Goal: Task Accomplishment & Management: Complete application form

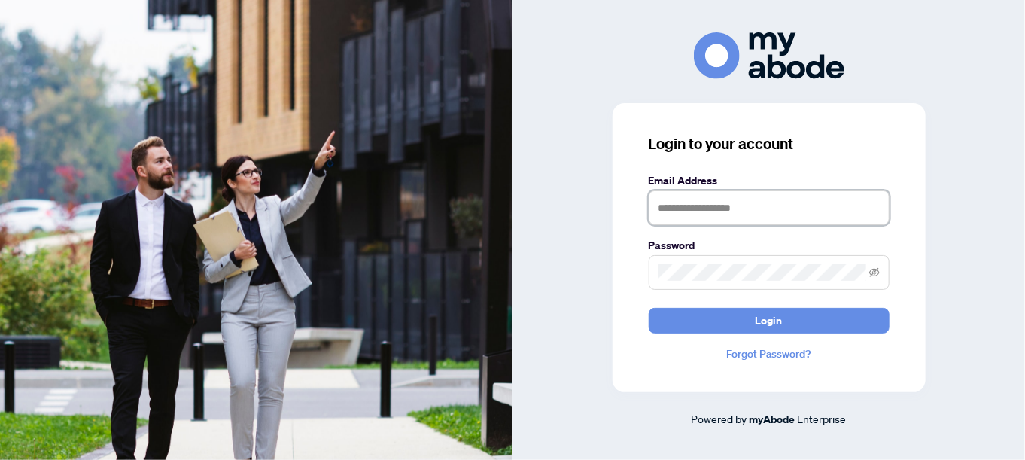
click at [681, 211] on input "text" at bounding box center [769, 207] width 241 height 35
type input "**********"
click at [665, 259] on span at bounding box center [769, 272] width 241 height 35
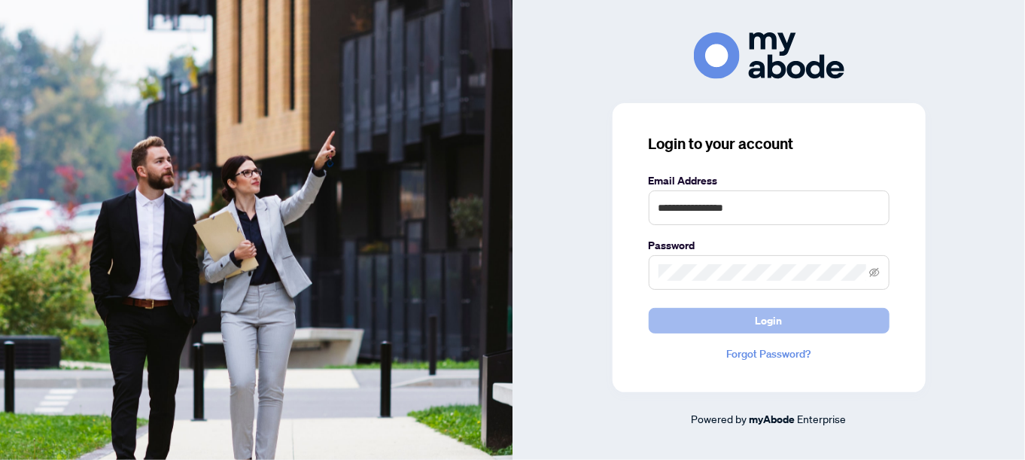
click at [661, 317] on button "Login" at bounding box center [769, 321] width 241 height 26
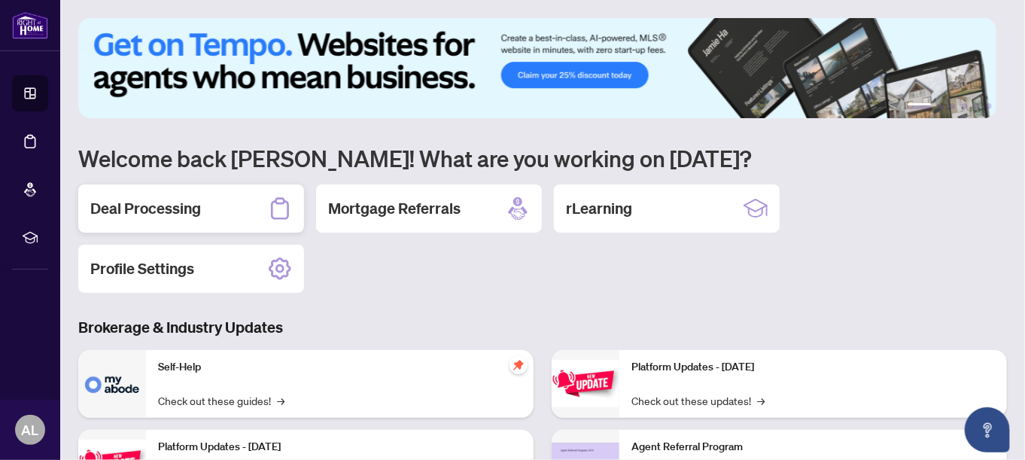
click at [153, 217] on h2 "Deal Processing" at bounding box center [145, 208] width 111 height 21
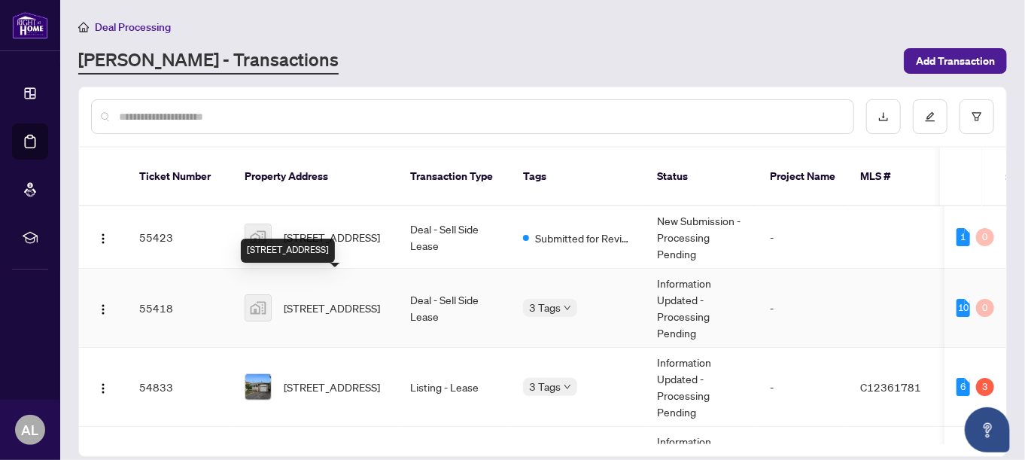
click at [337, 299] on span "[STREET_ADDRESS]" at bounding box center [332, 307] width 96 height 17
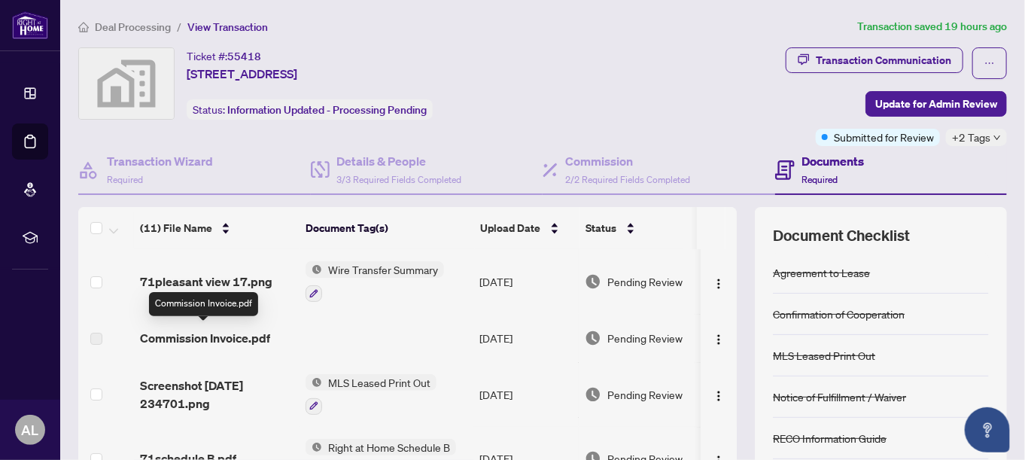
click at [237, 340] on span "Commission Invoice.pdf" at bounding box center [205, 338] width 130 height 18
click at [176, 336] on span "Commission Invoice.pdf" at bounding box center [205, 338] width 130 height 18
click at [176, 334] on span "Commission Invoice.pdf" at bounding box center [205, 338] width 130 height 18
click at [400, 269] on span "Wire Transfer Summary" at bounding box center [383, 269] width 122 height 17
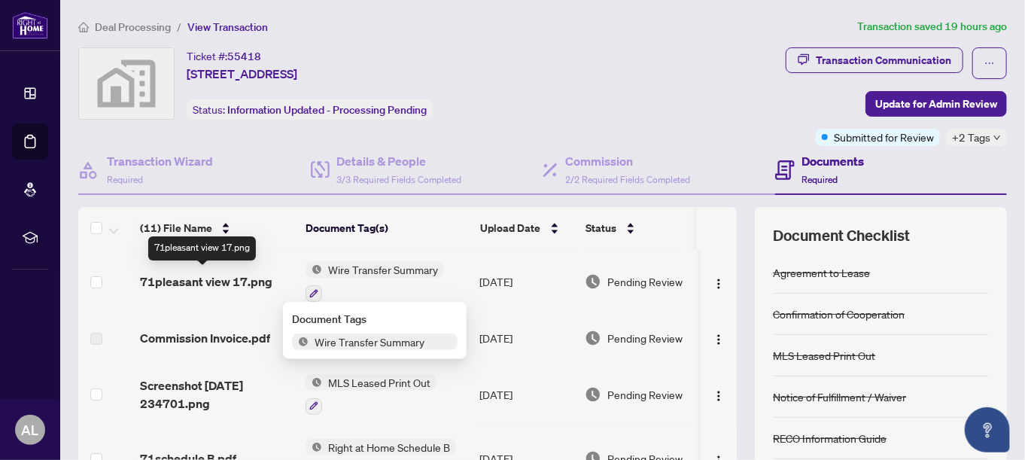
click at [209, 275] on span "71pleasant view 17.png" at bounding box center [206, 281] width 132 height 18
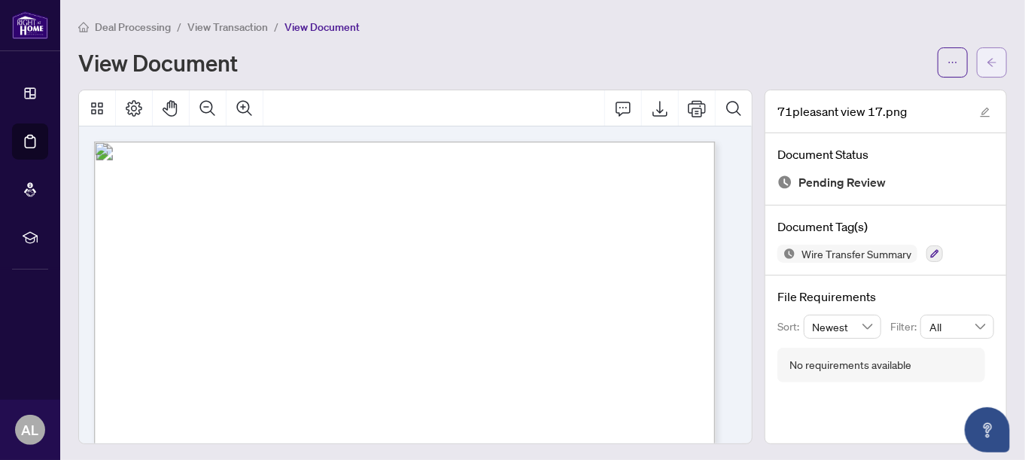
click at [986, 58] on icon "arrow-left" at bounding box center [991, 62] width 11 height 11
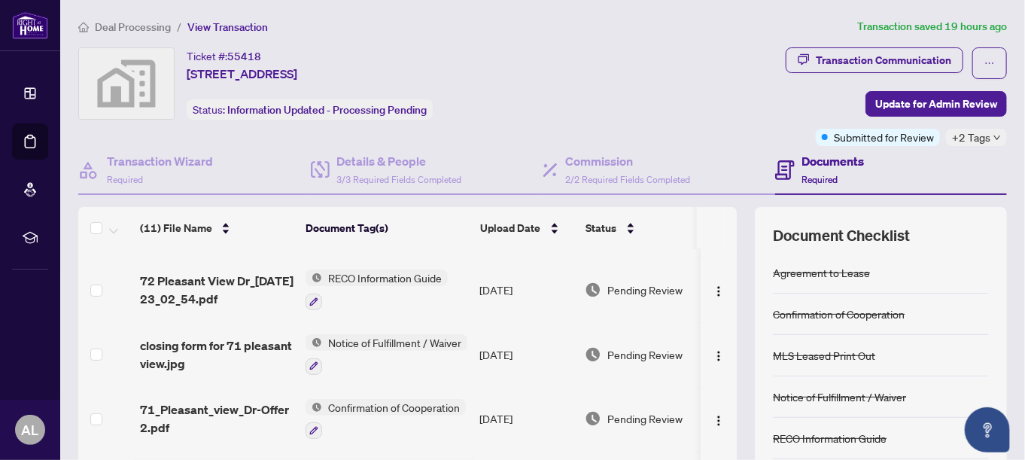
scroll to position [209, 0]
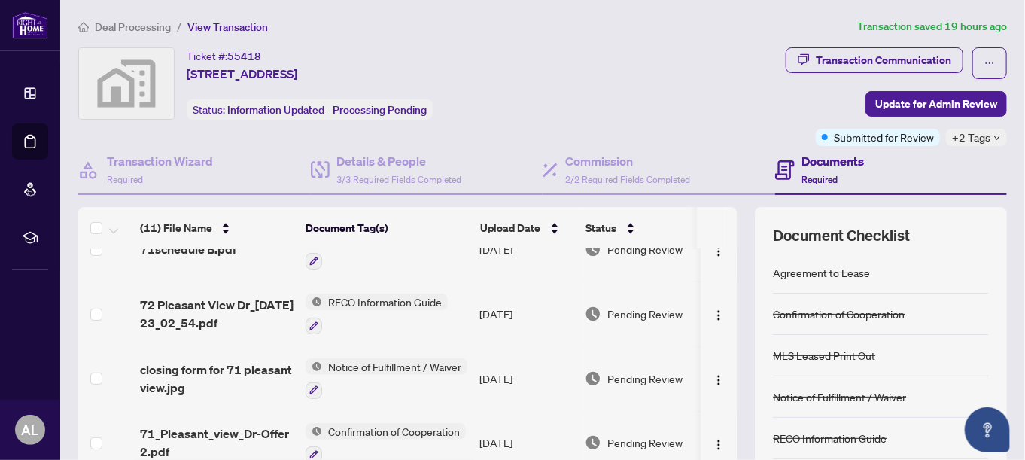
click at [397, 358] on span "Notice of Fulfillment / Waiver" at bounding box center [394, 366] width 145 height 17
click at [369, 433] on span "Notice of Fulfillment / Waiver" at bounding box center [392, 435] width 145 height 17
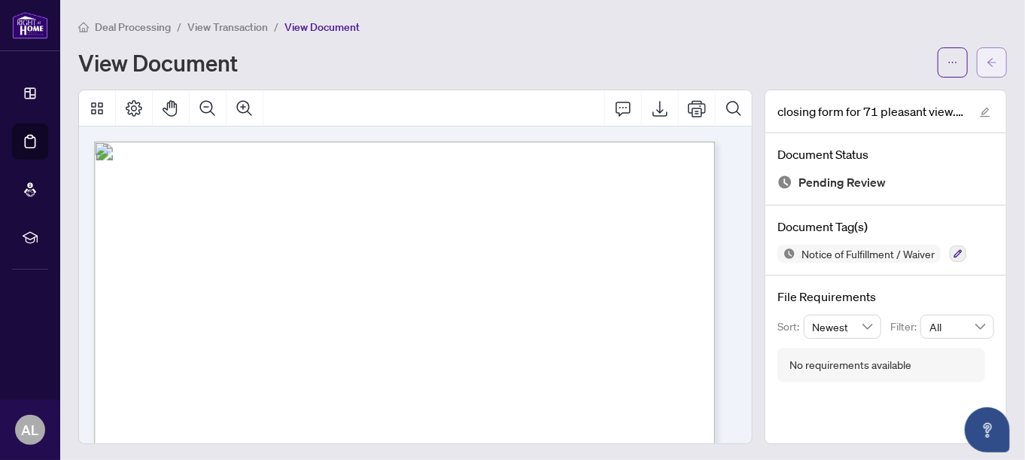
click at [986, 65] on icon "arrow-left" at bounding box center [991, 62] width 11 height 11
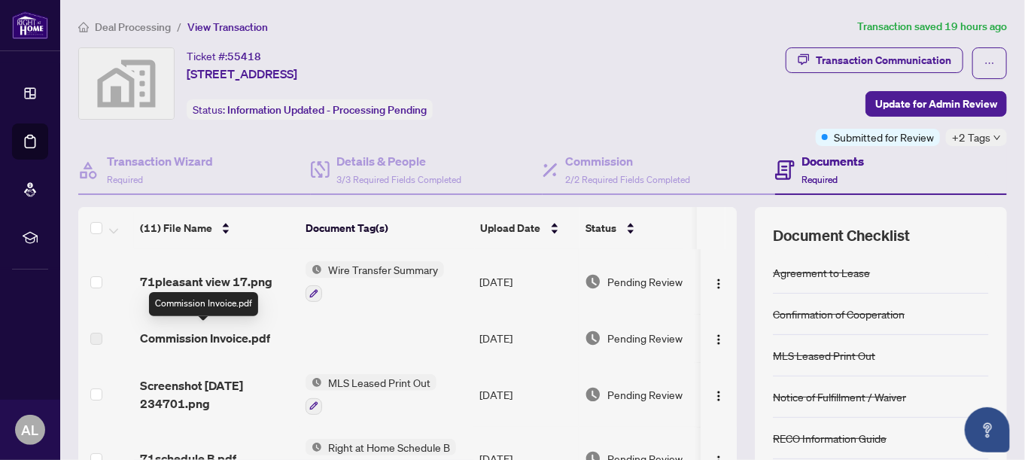
click at [251, 336] on span "Commission Invoice.pdf" at bounding box center [205, 338] width 130 height 18
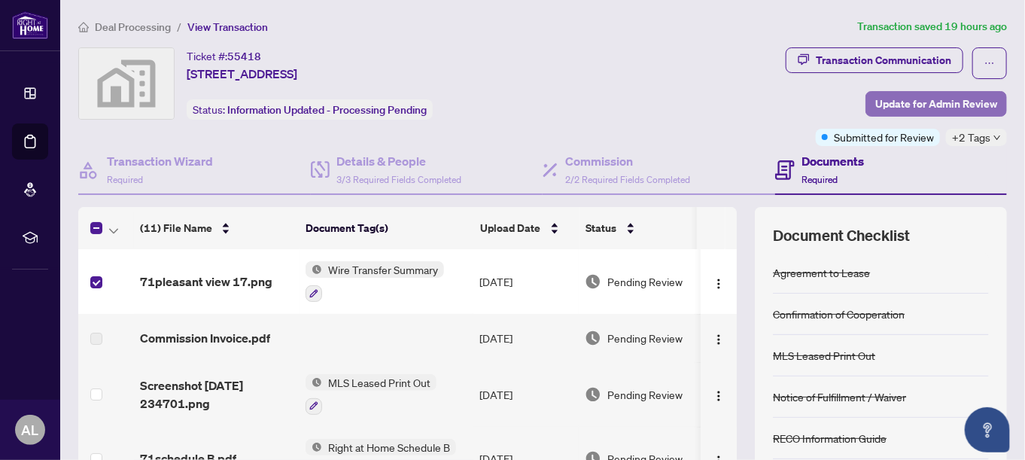
click at [932, 103] on span "Update for Admin Review" at bounding box center [936, 104] width 122 height 24
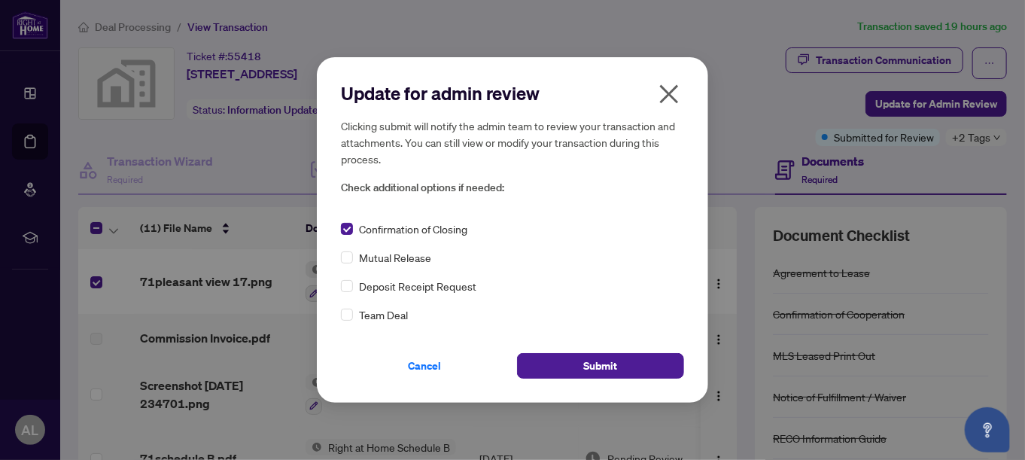
click at [666, 90] on icon "close" at bounding box center [669, 93] width 19 height 19
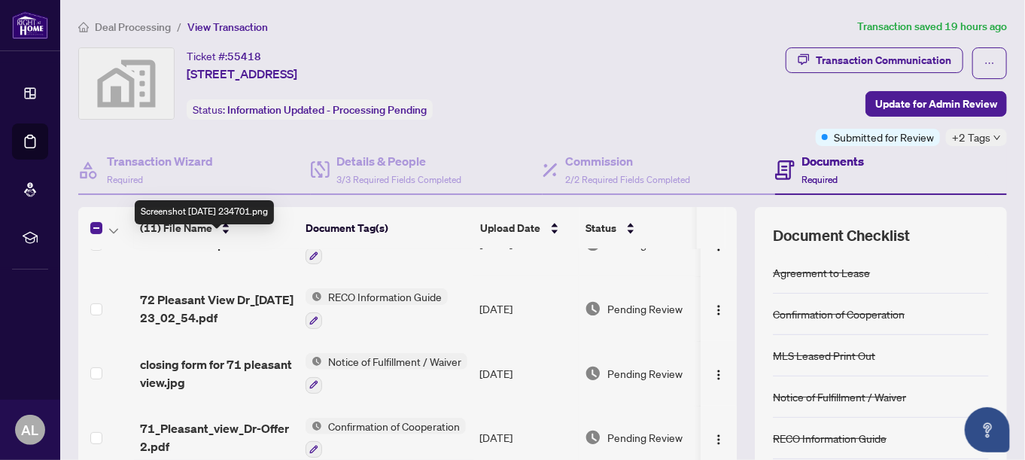
scroll to position [226, 0]
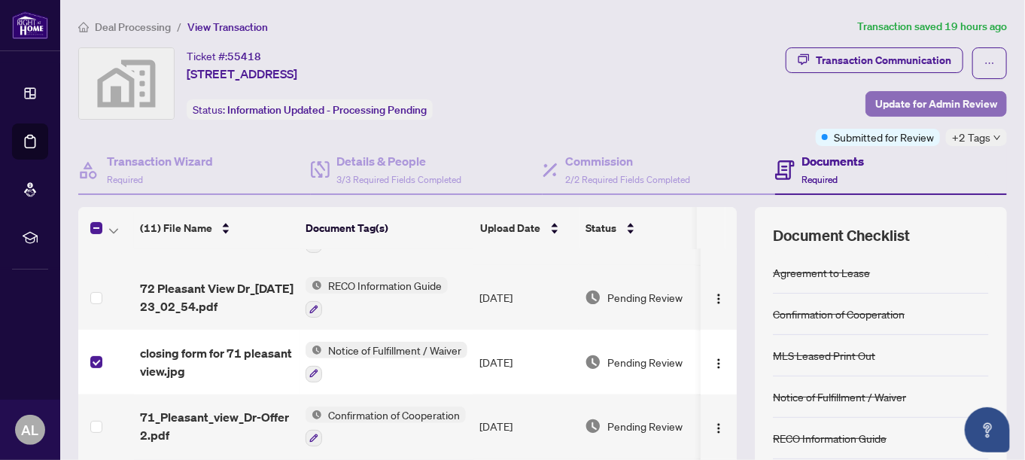
click at [917, 101] on span "Update for Admin Review" at bounding box center [936, 104] width 122 height 24
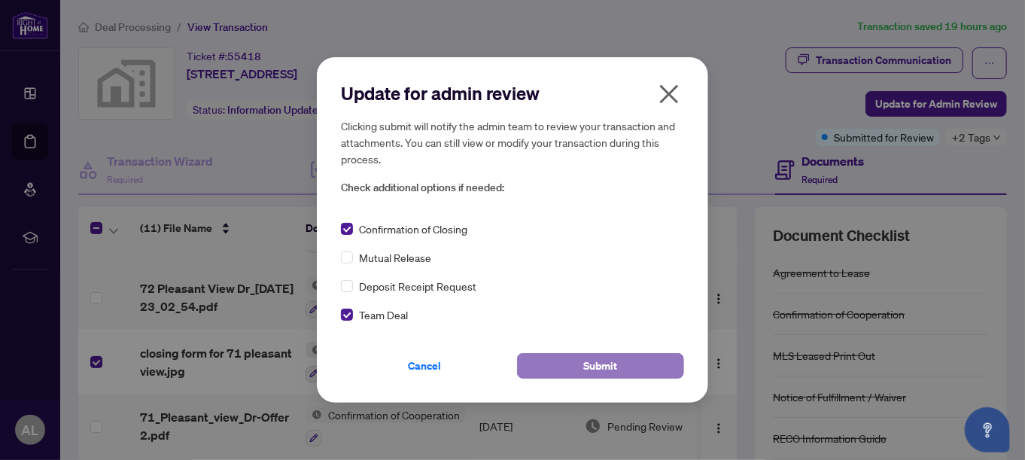
click at [582, 362] on button "Submit" at bounding box center [600, 366] width 167 height 26
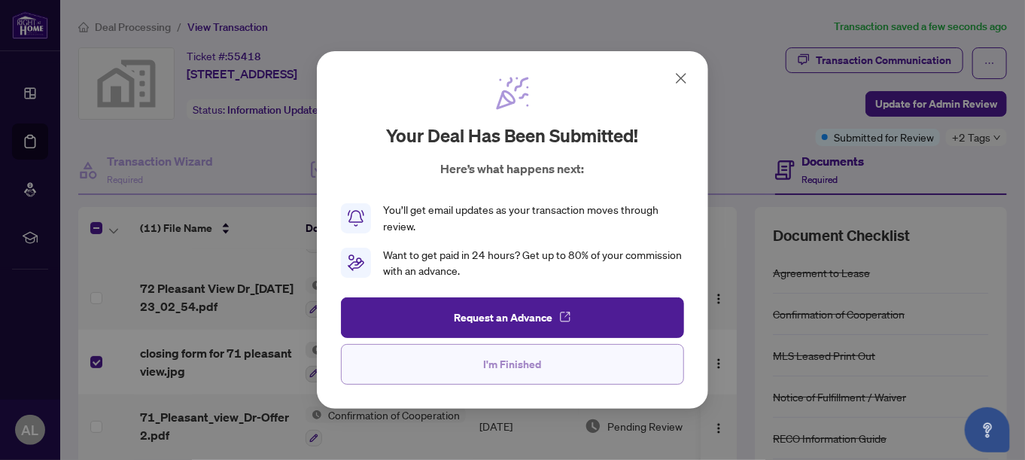
click at [524, 370] on span "I'm Finished" at bounding box center [513, 364] width 58 height 24
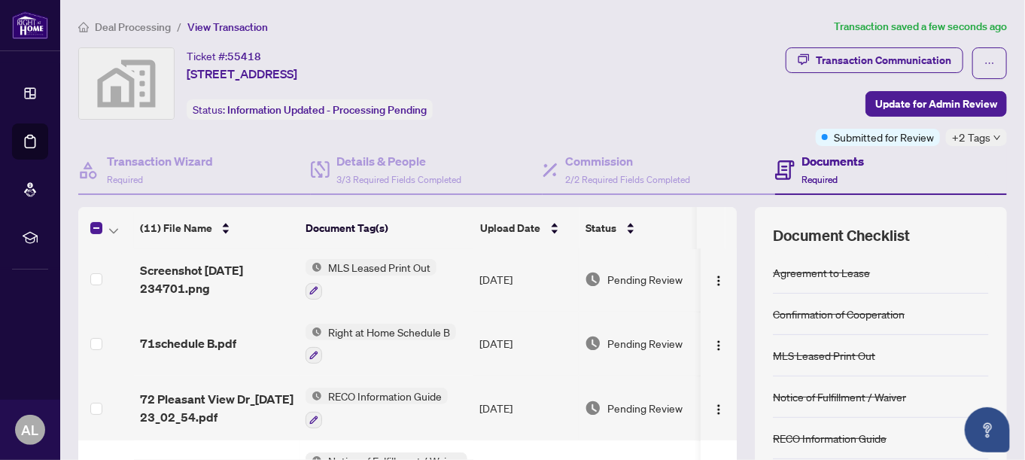
scroll to position [0, 0]
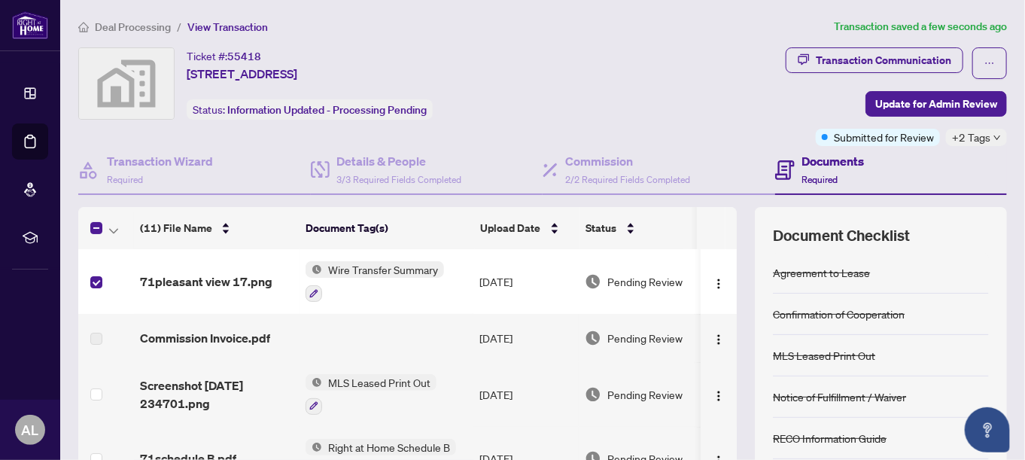
click at [805, 169] on div "Documents Required" at bounding box center [833, 169] width 62 height 35
click at [814, 162] on h4 "Documents" at bounding box center [833, 161] width 62 height 18
